Goal: Task Accomplishment & Management: Manage account settings

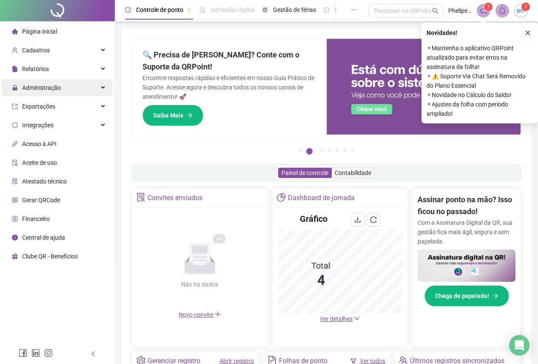
click at [54, 86] on span "Administração" at bounding box center [41, 87] width 39 height 7
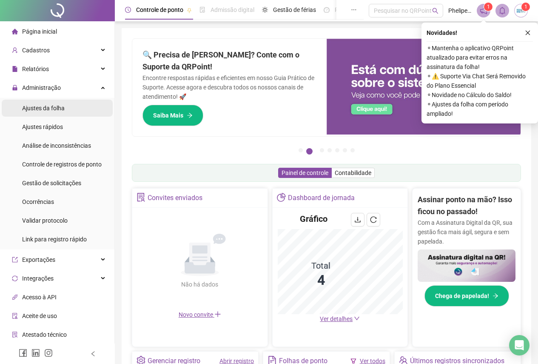
click at [57, 107] on span "Ajustes da folha" at bounding box center [43, 108] width 43 height 7
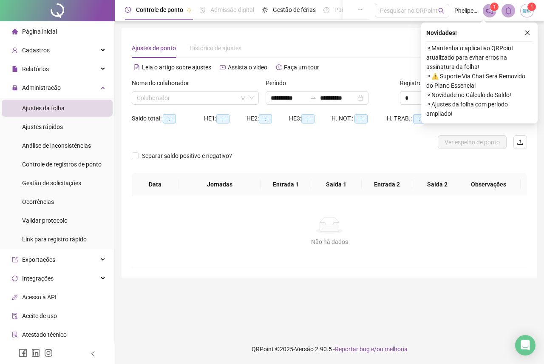
type input "**********"
click at [228, 97] on input "search" at bounding box center [191, 97] width 109 height 13
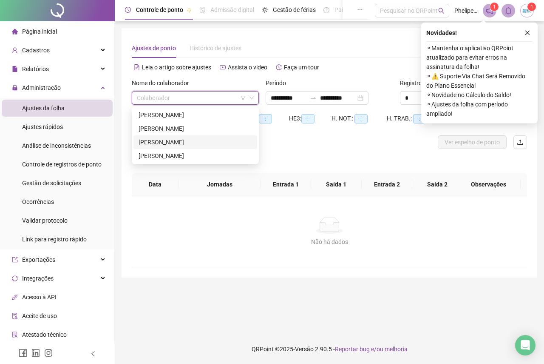
click at [183, 140] on div "[PERSON_NAME]" at bounding box center [196, 141] width 114 height 9
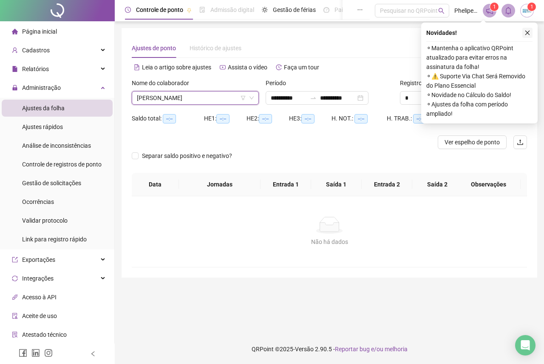
click at [530, 32] on icon "close" at bounding box center [528, 33] width 6 height 6
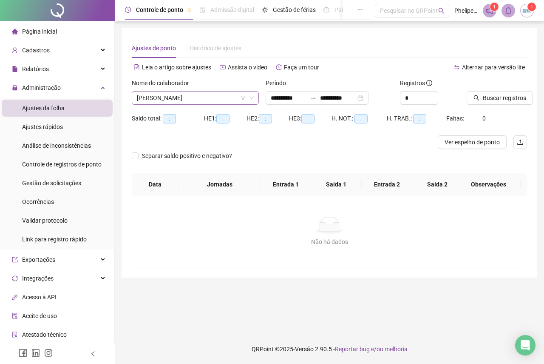
click at [168, 100] on span "[PERSON_NAME]" at bounding box center [195, 97] width 117 height 13
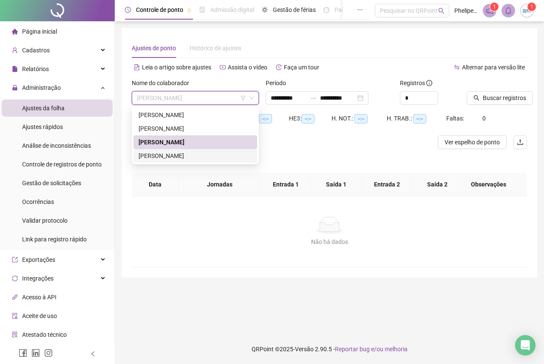
click at [169, 153] on div "[PERSON_NAME]" at bounding box center [196, 155] width 114 height 9
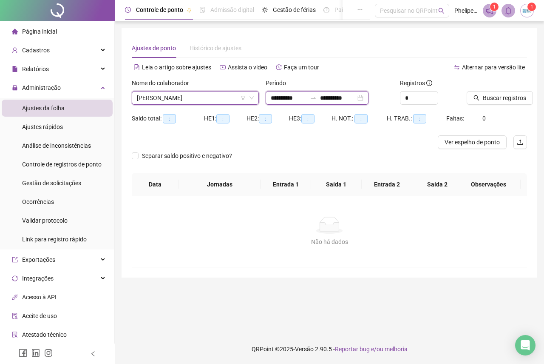
click at [279, 98] on input "**********" at bounding box center [289, 97] width 36 height 9
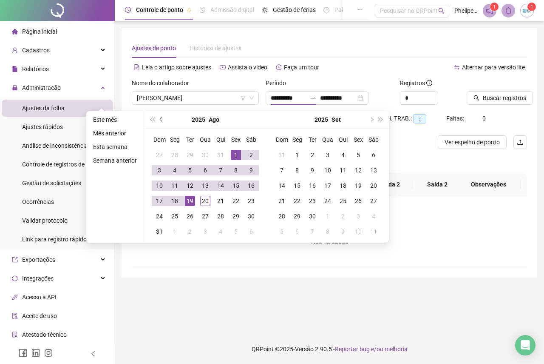
click at [160, 117] on span "prev-year" at bounding box center [162, 119] width 4 height 4
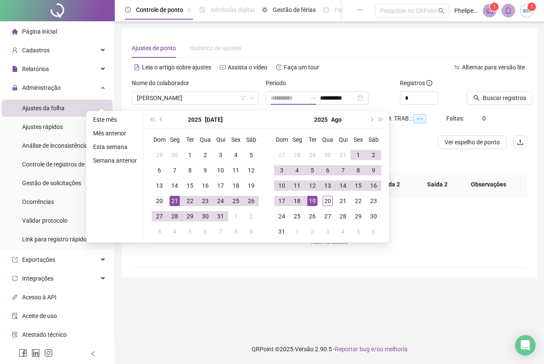
type input "**********"
click at [157, 198] on div "20" at bounding box center [159, 201] width 10 height 10
type input "**********"
click at [314, 205] on div "19" at bounding box center [313, 201] width 10 height 10
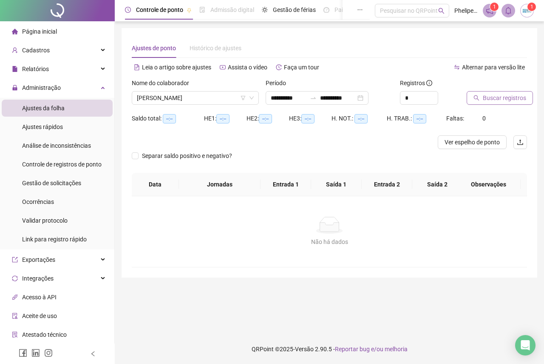
click at [496, 98] on span "Buscar registros" at bounding box center [504, 97] width 43 height 9
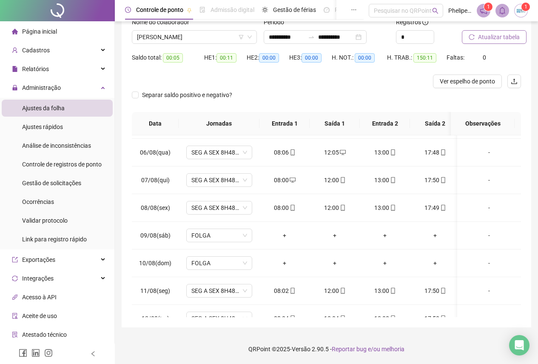
scroll to position [342, 0]
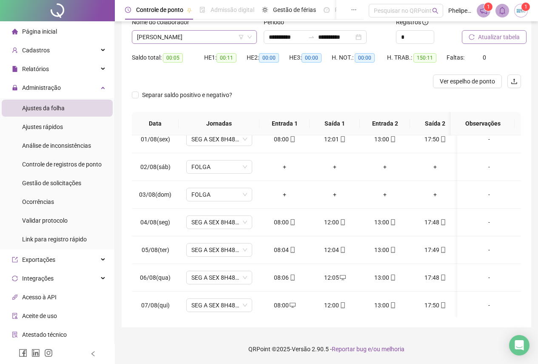
click at [194, 36] on span "[PERSON_NAME]" at bounding box center [194, 37] width 115 height 13
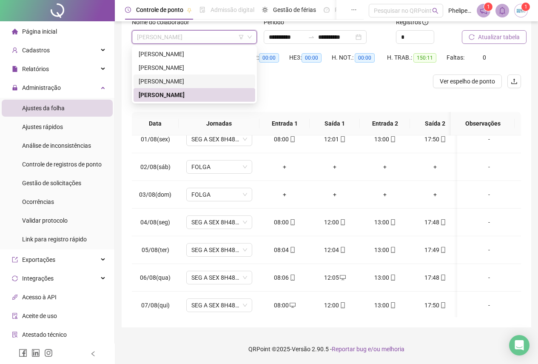
click at [181, 80] on div "[PERSON_NAME]" at bounding box center [194, 81] width 111 height 9
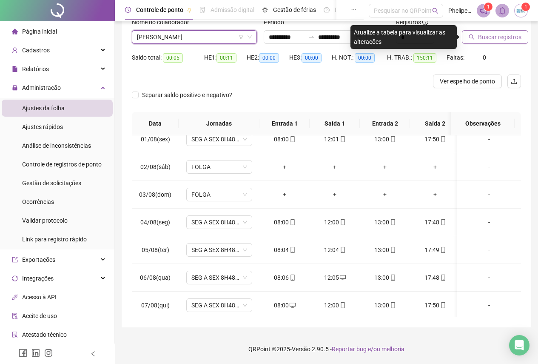
click at [498, 37] on span "Buscar registros" at bounding box center [499, 36] width 43 height 9
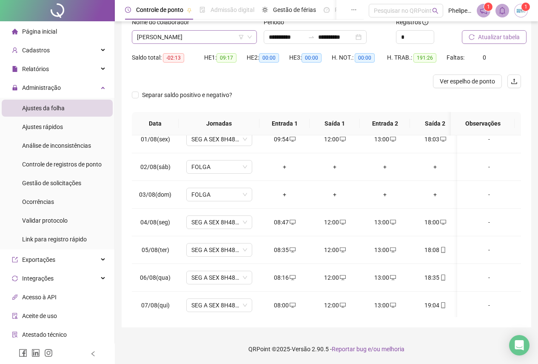
click at [201, 39] on span "[PERSON_NAME]" at bounding box center [194, 37] width 115 height 13
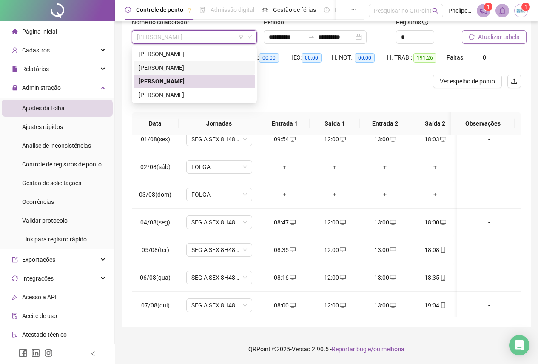
click at [195, 68] on div "[PERSON_NAME]" at bounding box center [194, 67] width 111 height 9
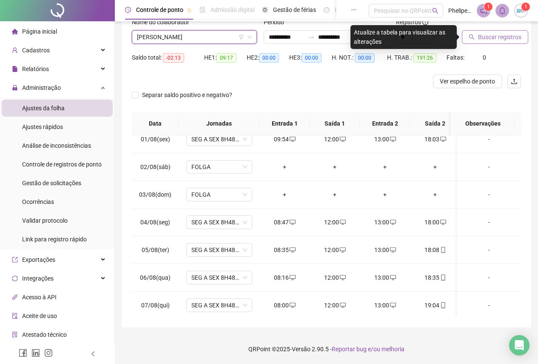
click at [501, 32] on button "Buscar registros" at bounding box center [495, 37] width 66 height 14
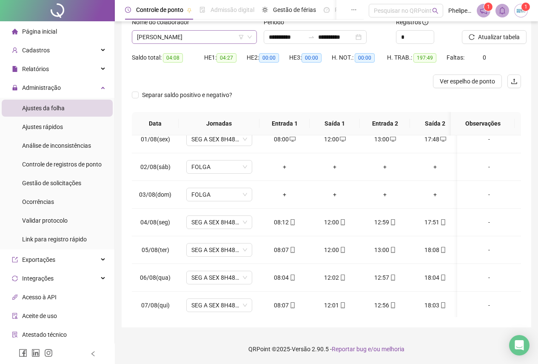
click at [194, 39] on span "[PERSON_NAME]" at bounding box center [194, 37] width 115 height 13
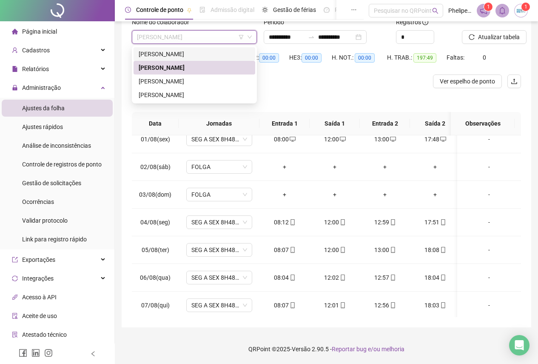
click at [191, 56] on div "[PERSON_NAME]" at bounding box center [194, 53] width 111 height 9
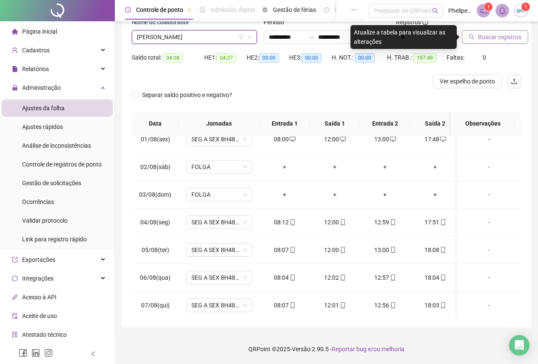
click at [495, 34] on span "Buscar registros" at bounding box center [499, 36] width 43 height 9
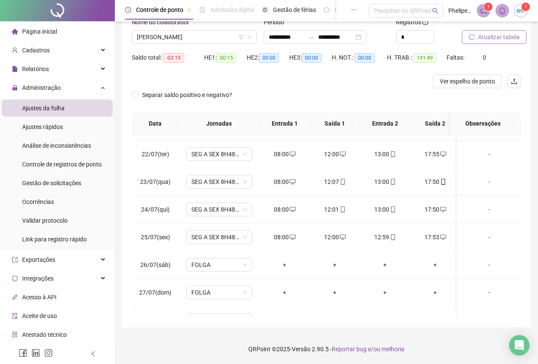
scroll to position [0, 0]
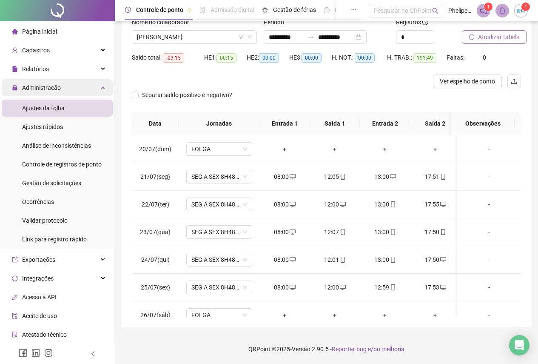
click at [94, 85] on div "Administração" at bounding box center [57, 87] width 111 height 17
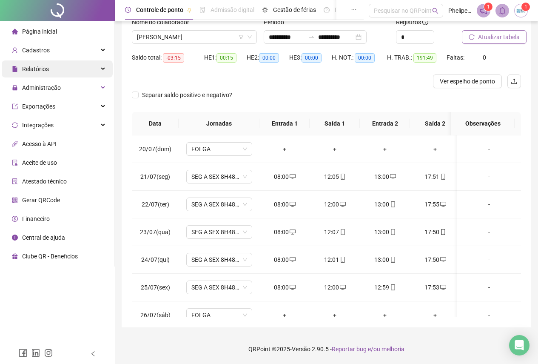
click at [94, 67] on div "Relatórios" at bounding box center [57, 68] width 111 height 17
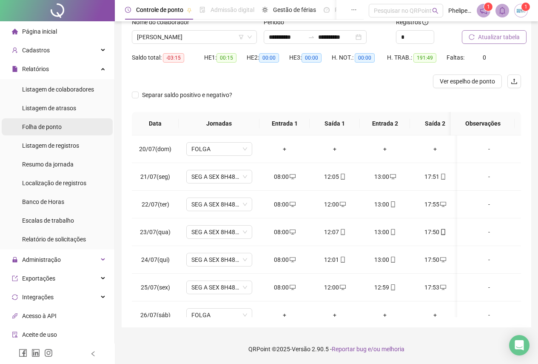
click at [77, 124] on li "Folha de ponto" at bounding box center [57, 126] width 111 height 17
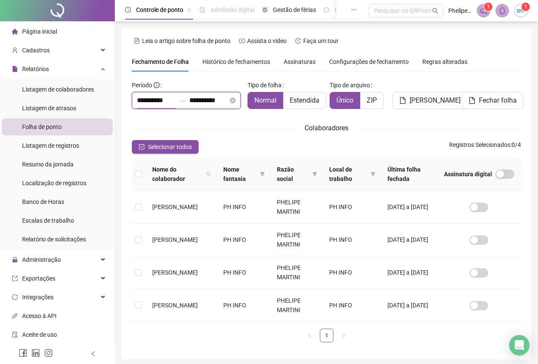
click at [142, 97] on input "**********" at bounding box center [156, 100] width 39 height 10
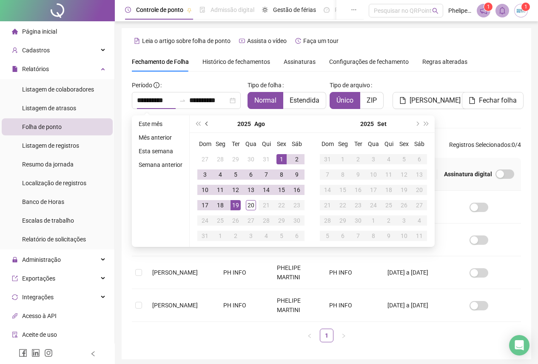
click at [206, 123] on span "prev-year" at bounding box center [207, 124] width 4 height 4
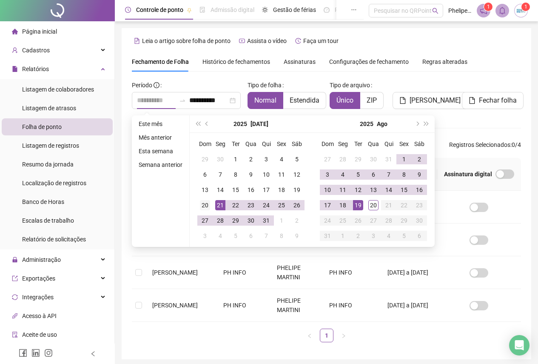
type input "**********"
click at [200, 205] on div "20" at bounding box center [205, 205] width 10 height 10
type input "**********"
click at [356, 205] on div "19" at bounding box center [358, 205] width 10 height 10
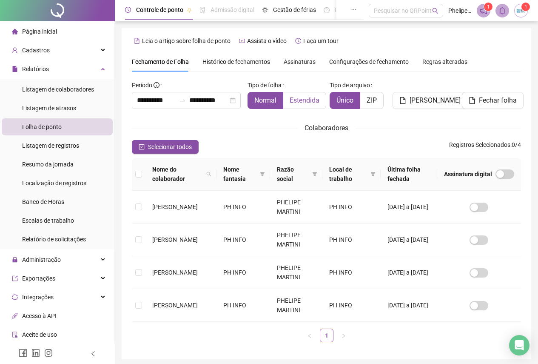
click at [310, 99] on span "Estendida" at bounding box center [305, 100] width 30 height 8
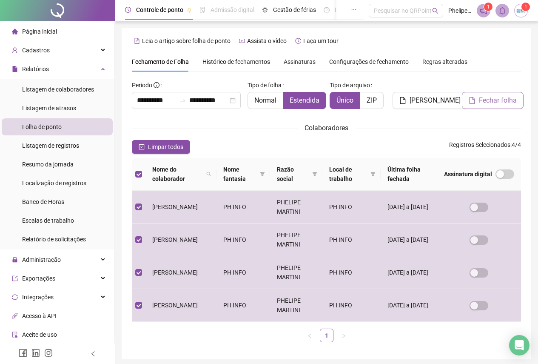
click at [490, 94] on button "Fechar folha" at bounding box center [493, 100] width 62 height 17
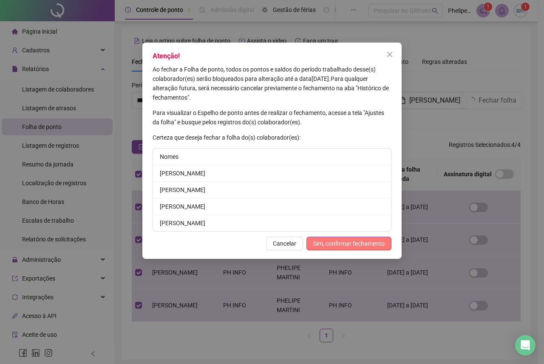
click at [346, 249] on button "Sim, confirmar fechamento" at bounding box center [349, 244] width 85 height 14
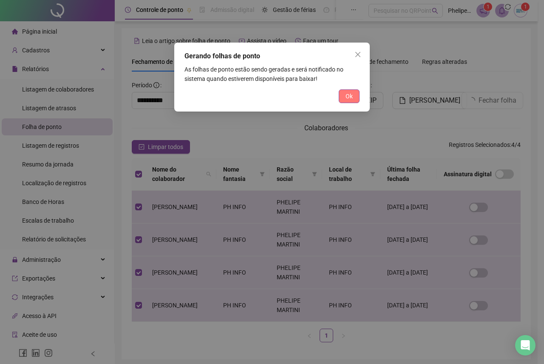
click at [348, 94] on span "Ok" at bounding box center [349, 95] width 7 height 9
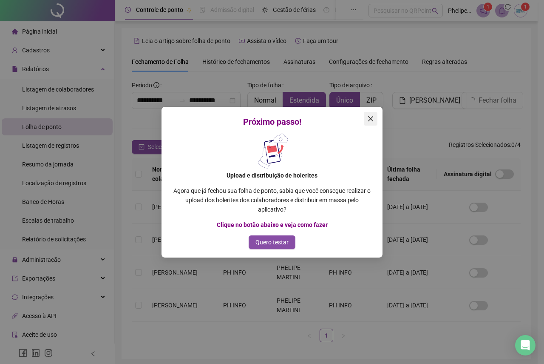
click at [373, 120] on icon "close" at bounding box center [371, 118] width 7 height 7
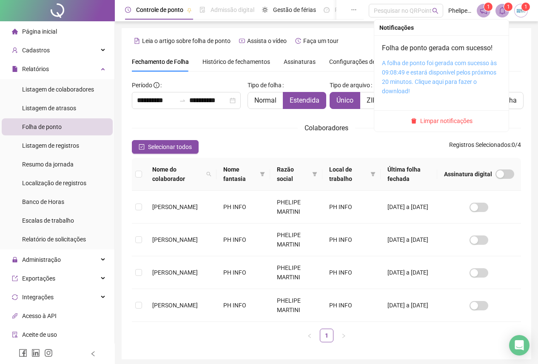
click at [444, 71] on link "A folha de ponto foi gerada com sucesso às 09:08:49 e estará disponível pelos p…" at bounding box center [439, 77] width 115 height 35
